Goal: Information Seeking & Learning: Learn about a topic

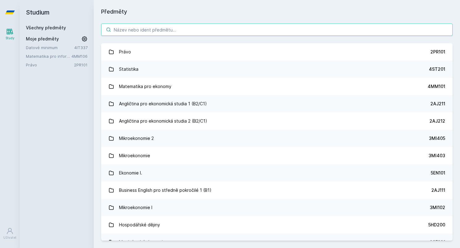
click at [143, 34] on input "search" at bounding box center [277, 29] width 352 height 12
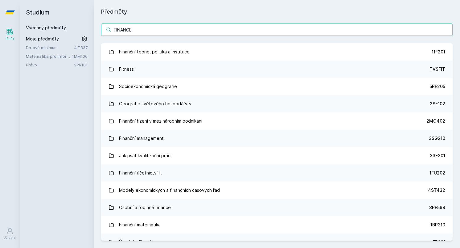
type input "FINANCE"
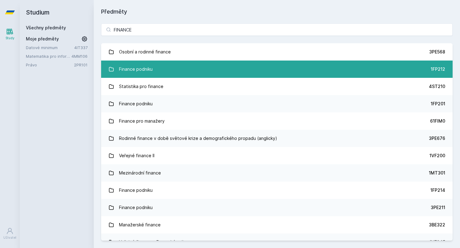
click at [149, 64] on div "Finance podniku" at bounding box center [136, 69] width 34 height 12
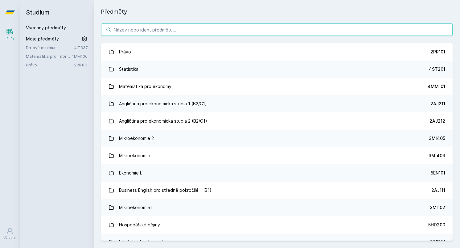
click at [144, 29] on input "search" at bounding box center [277, 29] width 352 height 12
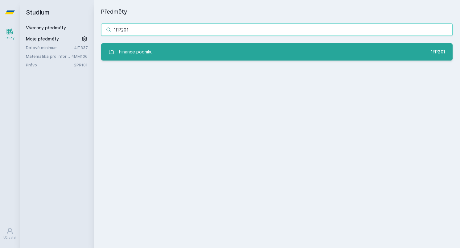
type input "1FP201"
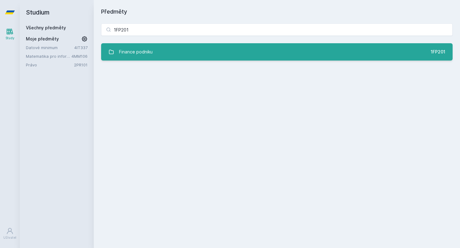
click at [134, 52] on div "Finance podniku" at bounding box center [136, 52] width 34 height 12
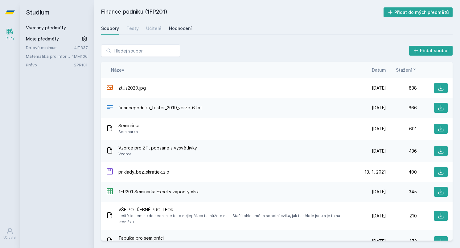
click at [169, 25] on link "Hodnocení" at bounding box center [180, 28] width 23 height 12
click at [127, 52] on input "search" at bounding box center [140, 50] width 79 height 12
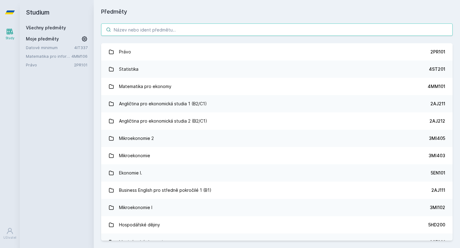
click at [120, 27] on input "search" at bounding box center [277, 29] width 352 height 12
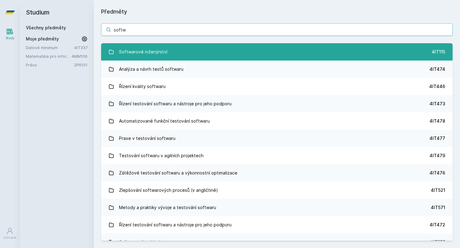
type input "softw"
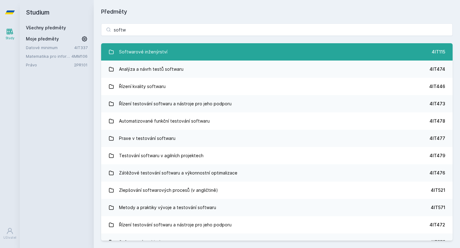
click at [159, 52] on div "Softwarové inženýrství" at bounding box center [143, 52] width 48 height 12
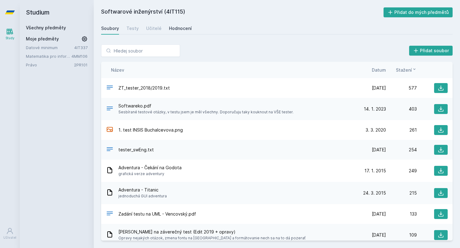
click at [171, 27] on div "Hodnocení" at bounding box center [180, 28] width 23 height 6
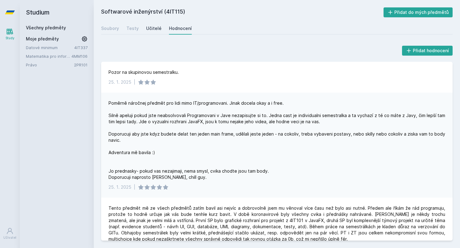
click at [157, 28] on div "Učitelé" at bounding box center [153, 28] width 15 height 6
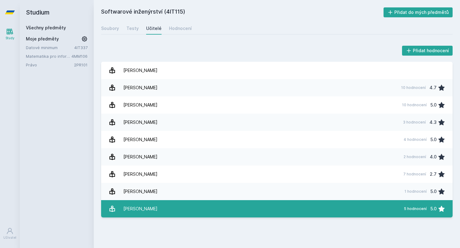
click at [171, 203] on link "[PERSON_NAME] 5 hodnocení 5.0" at bounding box center [277, 208] width 352 height 17
